Goal: Transaction & Acquisition: Obtain resource

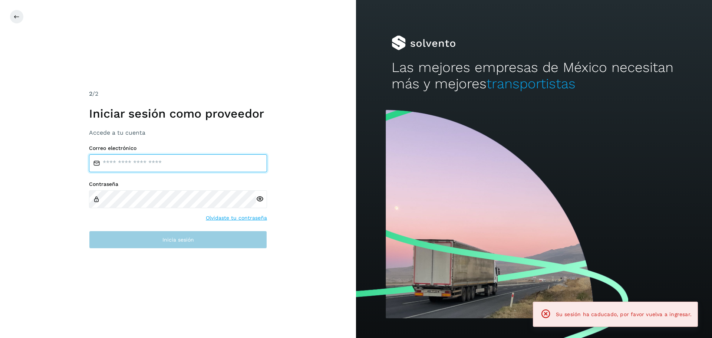
type input "**********"
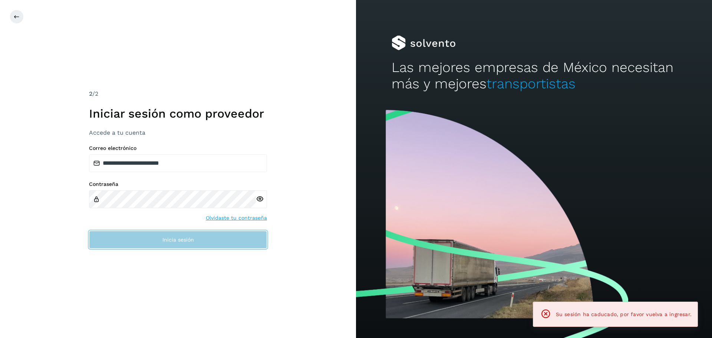
click at [159, 241] on button "Inicia sesión" at bounding box center [178, 240] width 178 height 18
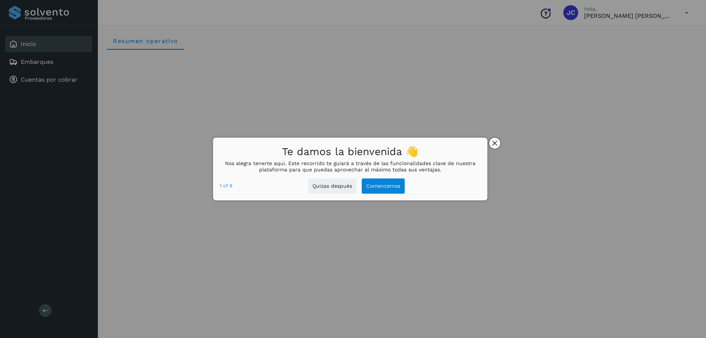
click at [494, 143] on icon "close," at bounding box center [494, 142] width 5 height 5
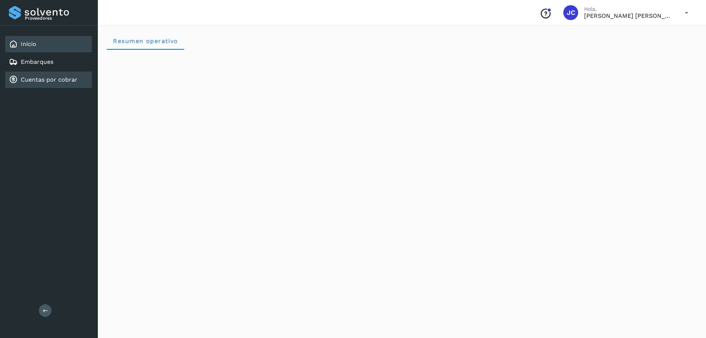
click at [49, 76] on link "Cuentas por cobrar" at bounding box center [49, 79] width 57 height 7
click at [30, 75] on div "Cuentas por cobrar" at bounding box center [48, 80] width 87 height 16
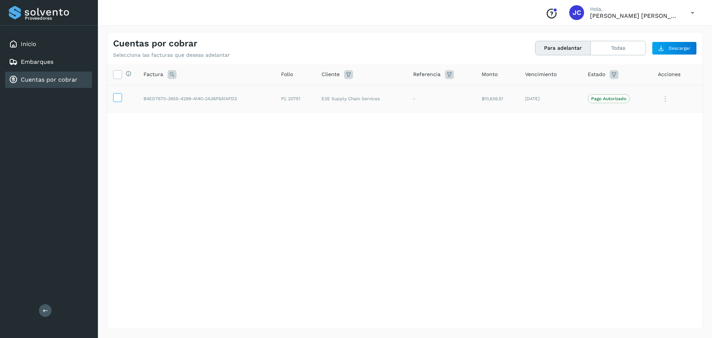
click at [120, 98] on icon at bounding box center [117, 97] width 8 height 8
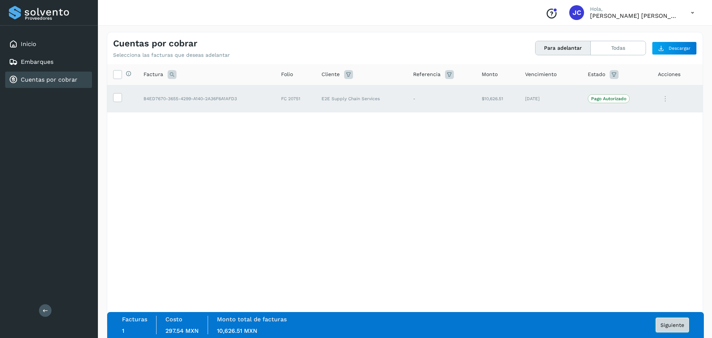
click at [667, 323] on span "Siguiente" at bounding box center [672, 324] width 24 height 5
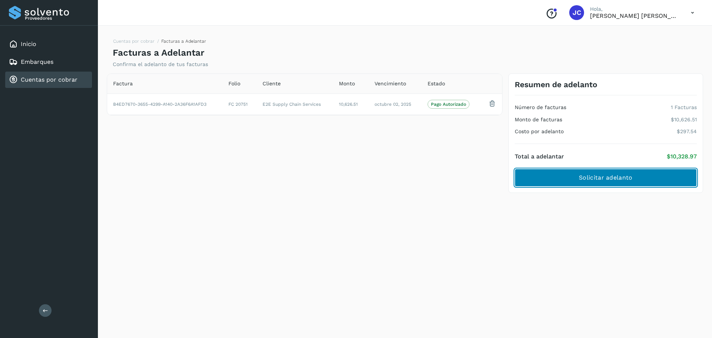
click at [575, 180] on button "Solicitar adelanto" at bounding box center [605, 178] width 182 height 18
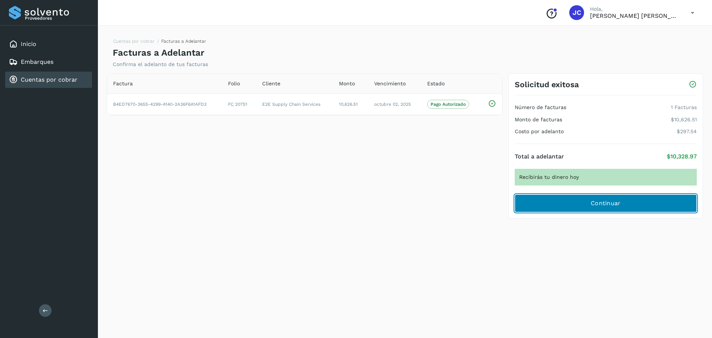
click at [600, 205] on span "Continuar" at bounding box center [605, 203] width 30 height 8
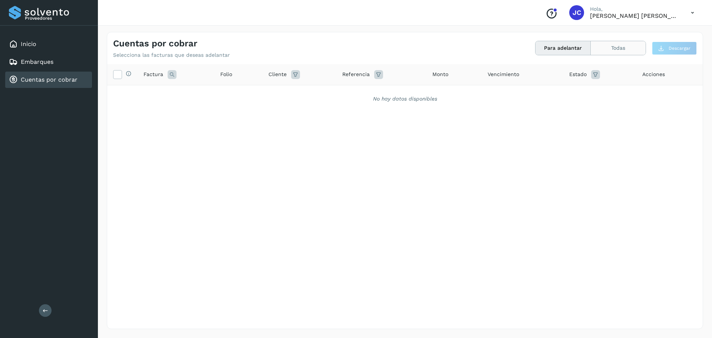
click at [604, 48] on button "Todas" at bounding box center [617, 48] width 55 height 14
